Goal: Information Seeking & Learning: Get advice/opinions

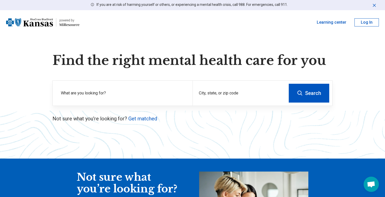
click at [195, 122] on p "Not sure what you’re looking for? Get matched" at bounding box center [192, 118] width 280 height 7
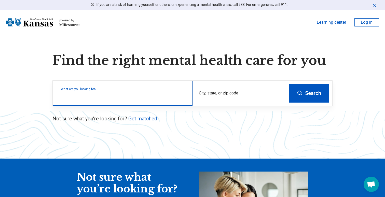
click at [166, 99] on div "What are you looking for?" at bounding box center [123, 93] width 140 height 25
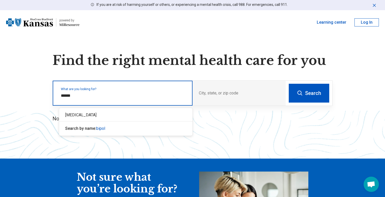
type input "*******"
click at [149, 121] on div "Bipolar Disorder Search by name: bipolar" at bounding box center [125, 122] width 133 height 28
click at [170, 118] on div "Bipolar Disorder" at bounding box center [125, 115] width 133 height 10
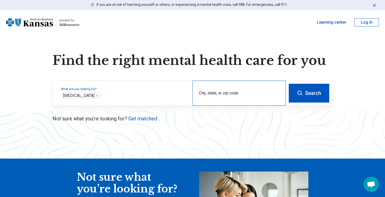
click at [220, 87] on div "City, state, or zip code" at bounding box center [238, 93] width 93 height 25
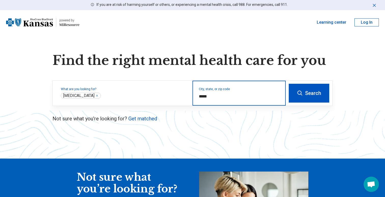
type input "*****"
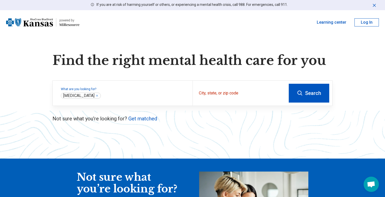
click at [314, 98] on button "Search" at bounding box center [309, 93] width 40 height 19
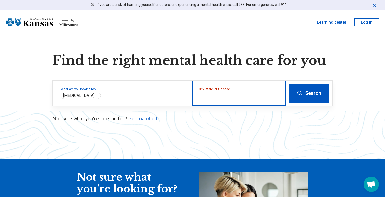
click at [254, 99] on input "City, state, or zip code" at bounding box center [239, 96] width 81 height 6
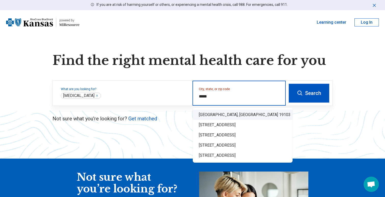
click at [231, 112] on div "Philadelphia, PA 19103" at bounding box center [243, 115] width 100 height 10
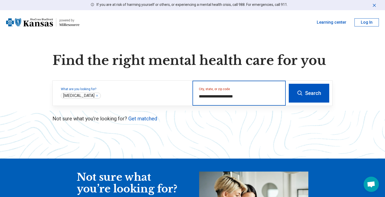
type input "**********"
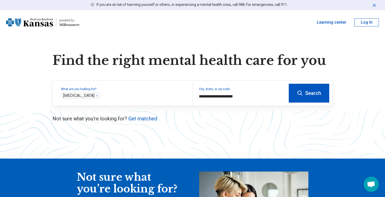
click at [311, 95] on button "Search" at bounding box center [309, 93] width 40 height 19
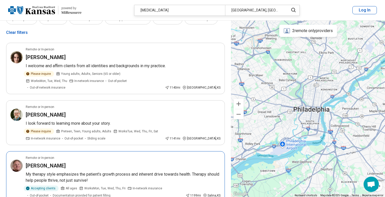
scroll to position [22, 0]
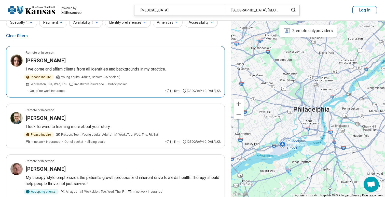
click at [87, 64] on article "Remote or In-person Kristin Kahler I welcome and affirm clients from all identi…" at bounding box center [115, 71] width 219 height 51
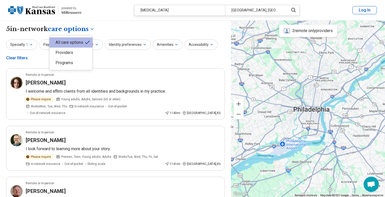
click at [202, 45] on button "Accessibility" at bounding box center [201, 44] width 33 height 10
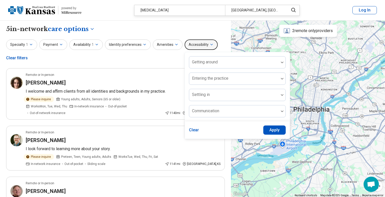
click at [202, 45] on button "Accessibility" at bounding box center [201, 44] width 33 height 10
click at [205, 35] on div "**********" at bounding box center [115, 183] width 231 height 324
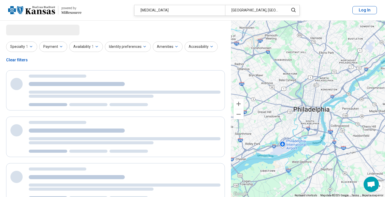
select select "***"
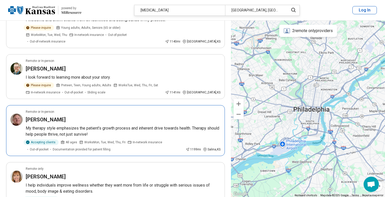
scroll to position [63, 0]
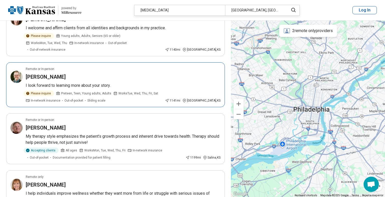
click at [112, 73] on div "Michael Welsh" at bounding box center [123, 76] width 195 height 7
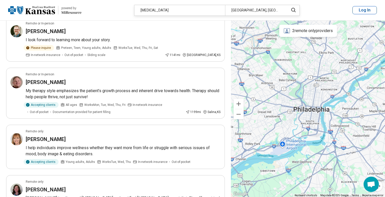
scroll to position [109, 0]
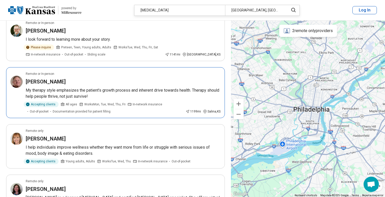
click at [140, 89] on p "My therapy style emphasizes the patient’s growth process and inherent drive tow…" at bounding box center [123, 93] width 195 height 12
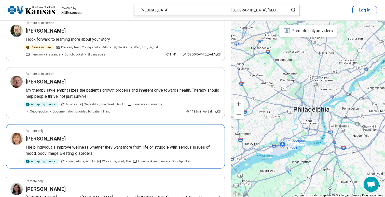
click at [104, 144] on p "I help individuals improve wellness whether they want more from life or struggl…" at bounding box center [123, 150] width 195 height 12
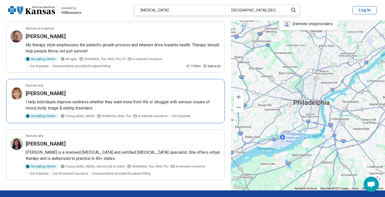
scroll to position [161, 0]
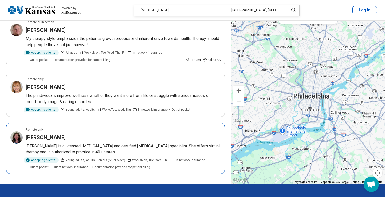
click at [138, 134] on article "Remote only Kristin Goodheart Dr. Goodheart is a licensed psychologist and cert…" at bounding box center [115, 148] width 219 height 51
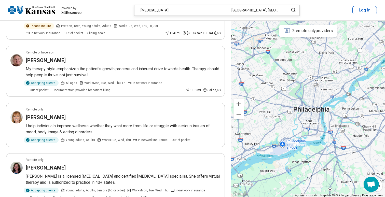
scroll to position [0, 0]
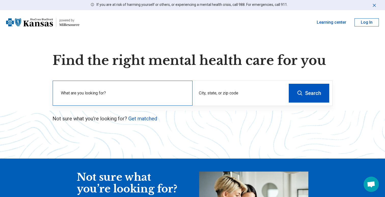
click at [148, 92] on label "What are you looking for?" at bounding box center [123, 93] width 125 height 6
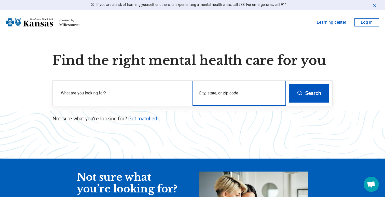
click at [207, 88] on div "City, state, or zip code" at bounding box center [238, 93] width 93 height 25
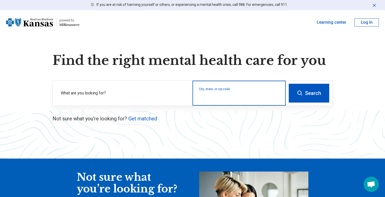
click at [210, 97] on input "City, state, or zip code" at bounding box center [239, 96] width 81 height 6
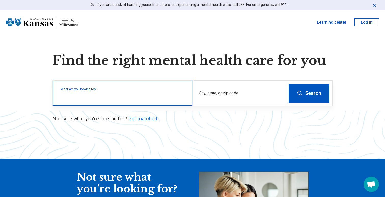
click at [132, 98] on input "text" at bounding box center [123, 96] width 125 height 6
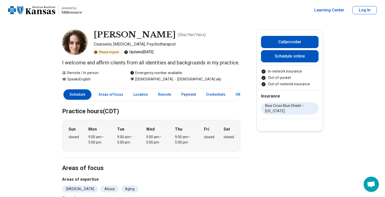
scroll to position [0, 6]
click at [179, 100] on link "Payment" at bounding box center [182, 94] width 21 height 10
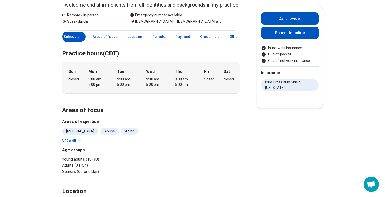
scroll to position [12, 0]
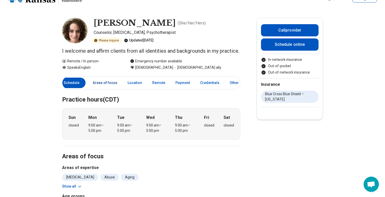
click at [102, 88] on link "Areas of focus" at bounding box center [105, 83] width 31 height 10
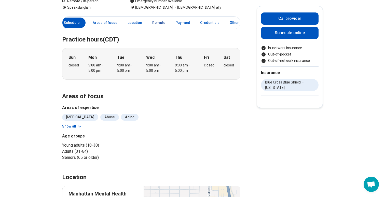
click at [149, 28] on link "Remote" at bounding box center [158, 23] width 19 height 10
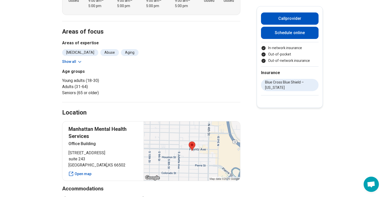
scroll to position [0, 0]
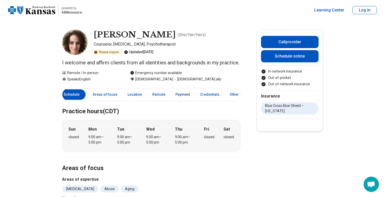
click at [180, 98] on link "Payment" at bounding box center [182, 94] width 21 height 10
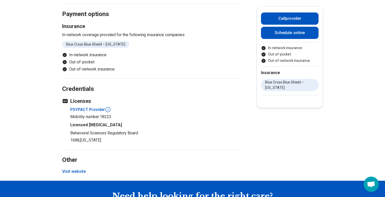
scroll to position [277, 0]
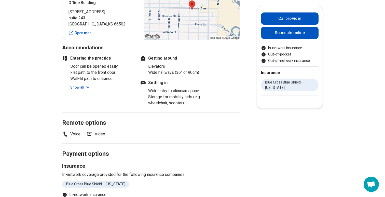
click at [78, 90] on button "Show all" at bounding box center [80, 87] width 20 height 5
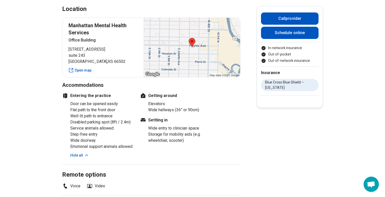
scroll to position [239, 0]
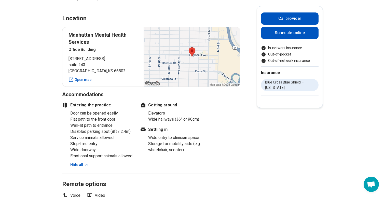
click at [210, 116] on div "Getting around Elevators Wide hallways (36” or 90cm)" at bounding box center [175, 110] width 71 height 24
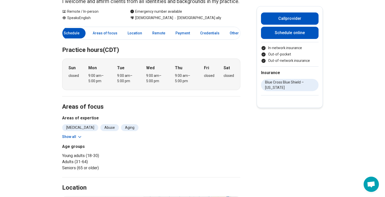
scroll to position [0, 0]
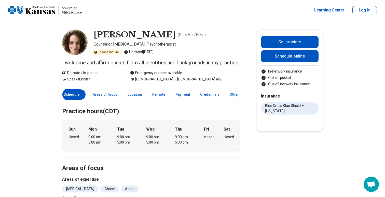
click at [43, 11] on img "Home page" at bounding box center [31, 10] width 47 height 8
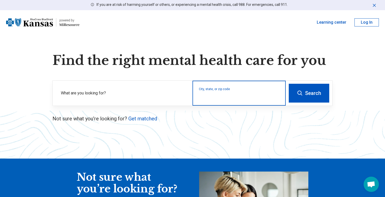
click at [234, 95] on input "City, state, or zip code" at bounding box center [239, 96] width 81 height 6
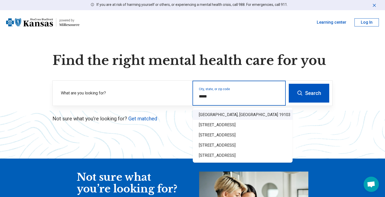
click at [250, 117] on div "Philadelphia, PA 19103" at bounding box center [243, 115] width 100 height 10
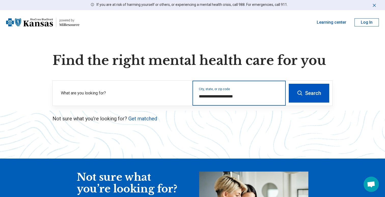
type input "**********"
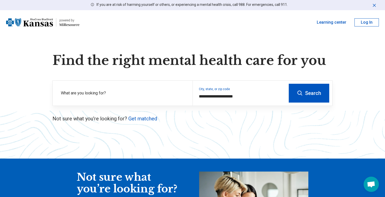
click at [307, 94] on button "Search" at bounding box center [309, 93] width 40 height 19
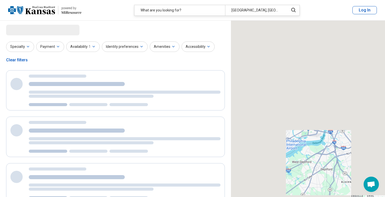
select select "***"
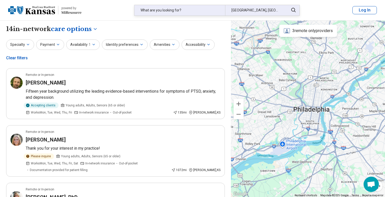
click at [177, 12] on div "What are you looking for?" at bounding box center [179, 10] width 91 height 10
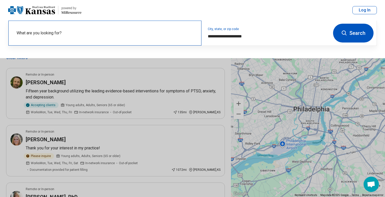
click at [135, 30] on label "What are you looking for?" at bounding box center [106, 33] width 179 height 6
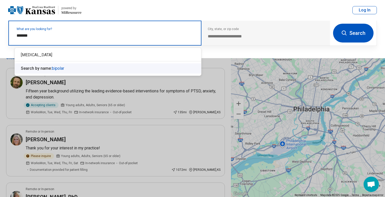
type input "*******"
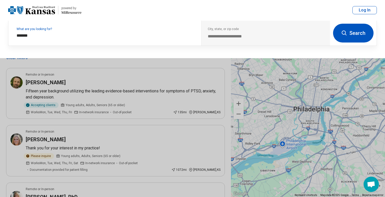
click at [135, 76] on button at bounding box center [192, 98] width 385 height 197
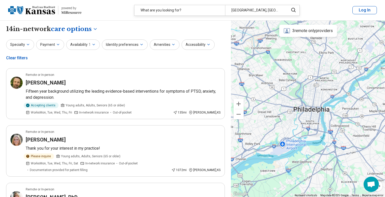
click at [370, 10] on button "Log In" at bounding box center [364, 10] width 24 height 8
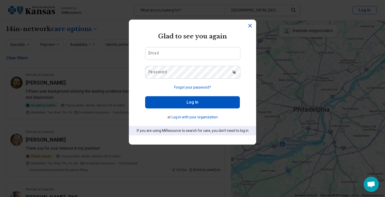
click at [250, 26] on icon "Dismiss" at bounding box center [249, 25] width 3 height 3
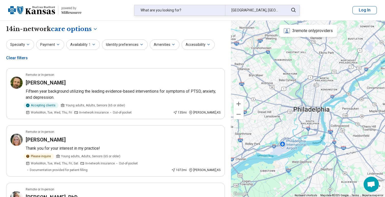
click at [293, 12] on icon at bounding box center [294, 10] width 6 height 6
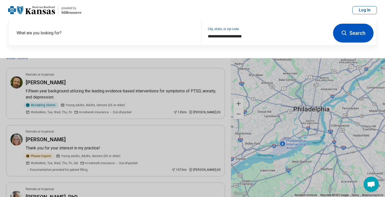
click at [347, 34] on icon at bounding box center [344, 33] width 6 height 6
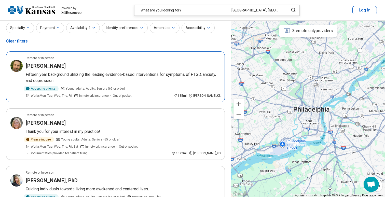
scroll to position [21, 0]
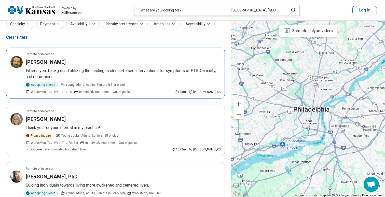
click at [147, 73] on p "Fifteen year background utilizing the leading evidence-based interventions for …" at bounding box center [123, 74] width 195 height 12
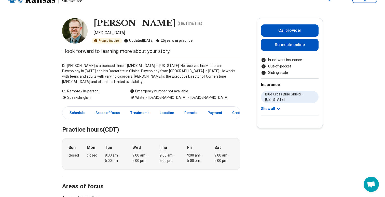
scroll to position [17, 0]
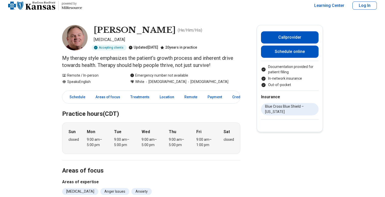
scroll to position [5, 0]
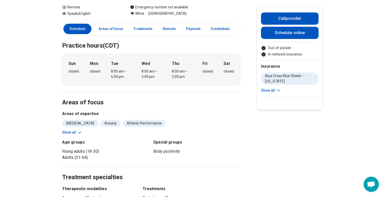
scroll to position [104, 0]
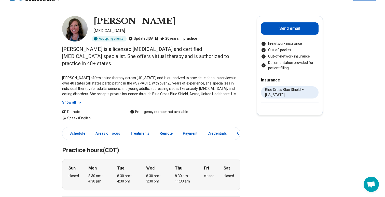
scroll to position [11, 0]
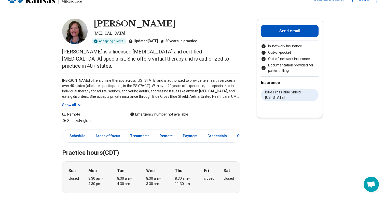
click at [68, 94] on div "[PERSON_NAME] offers online therapy across [US_STATE] and is authorized to prov…" at bounding box center [151, 91] width 178 height 34
click at [68, 102] on button "Show all" at bounding box center [72, 104] width 20 height 5
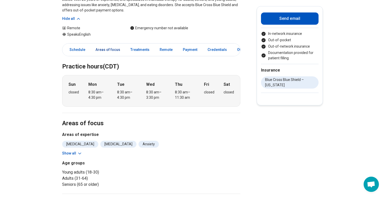
scroll to position [135, 0]
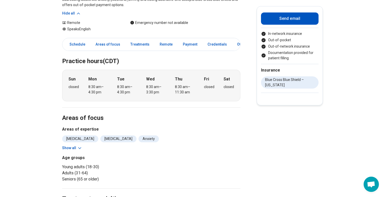
click at [73, 145] on button "Show all" at bounding box center [72, 147] width 20 height 5
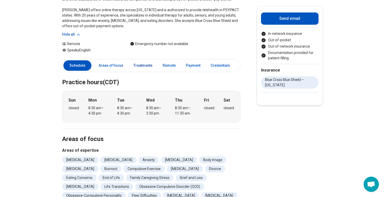
scroll to position [0, 10]
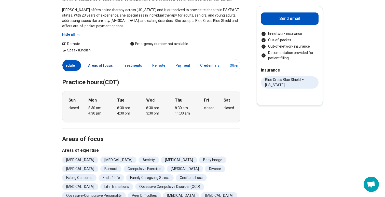
click at [94, 61] on link "Areas of focus" at bounding box center [100, 65] width 31 height 10
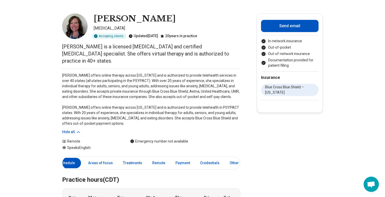
scroll to position [0, 0]
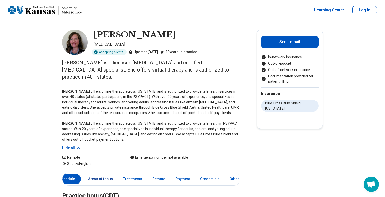
click at [109, 174] on link "Areas of focus" at bounding box center [100, 179] width 31 height 10
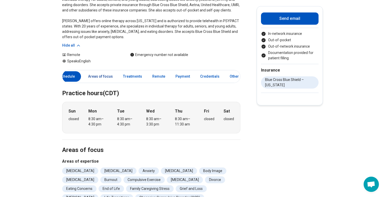
click at [108, 73] on link "Areas of focus" at bounding box center [100, 76] width 31 height 10
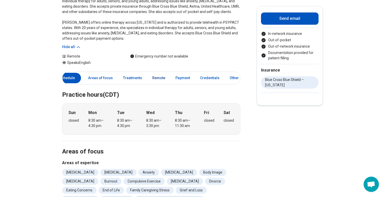
click at [149, 73] on link "Remote" at bounding box center [158, 78] width 19 height 10
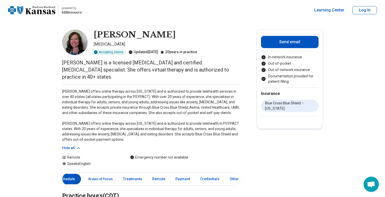
click at [215, 91] on p "Dr. Goodheart offers online therapy across Kansas and is authorized to provide …" at bounding box center [151, 115] width 178 height 53
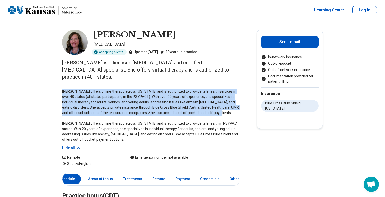
click at [215, 91] on p "Dr. Goodheart offers online therapy across Kansas and is authorized to provide …" at bounding box center [151, 115] width 178 height 53
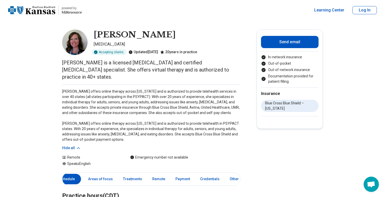
click at [224, 90] on p "Dr. Goodheart offers online therapy across Kansas and is authorized to provide …" at bounding box center [151, 115] width 178 height 53
